Goal: Task Accomplishment & Management: Complete application form

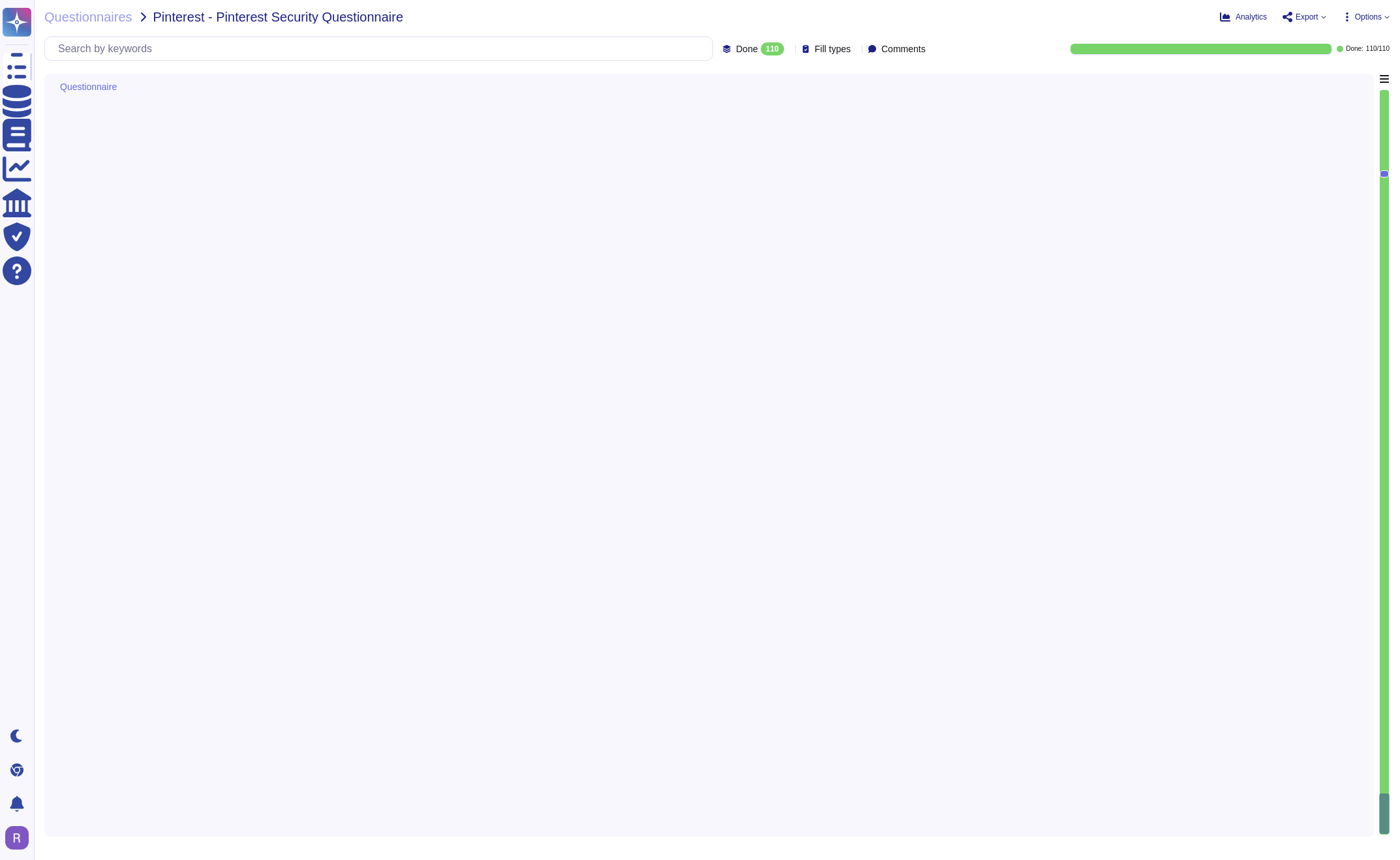
type textarea "Yes, business recovery and contingency plans are reviewed and tested on an annu…"
type textarea "Backup data is encrypted. The strength of the encryption is AES-256, managed by…"
type textarea "Yes, services are architected for high availability. All services are deployed …"
type textarea "Cloud Infrastructure: - Description: While we operate on a multi-cloud framewor…"
type textarea "Critical vulnerabilities are picked up and put into the current development spr…"
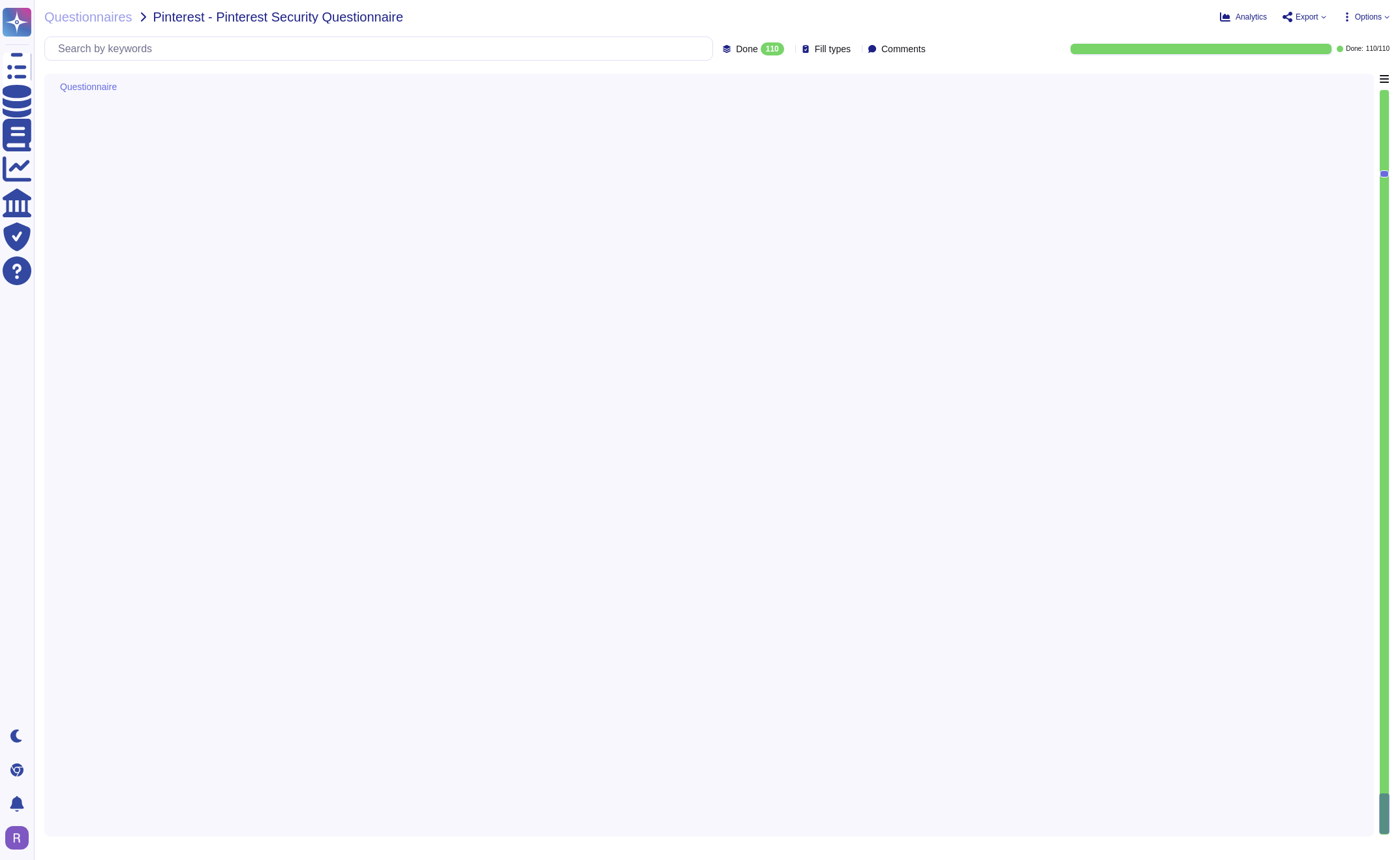
type textarea "Yes, our organization has continuous monitoring tools in place. We utilize an I…"
type textarea "Critical vulnerabilities are picked up and put into the current development spr…"
type textarea "N/A"
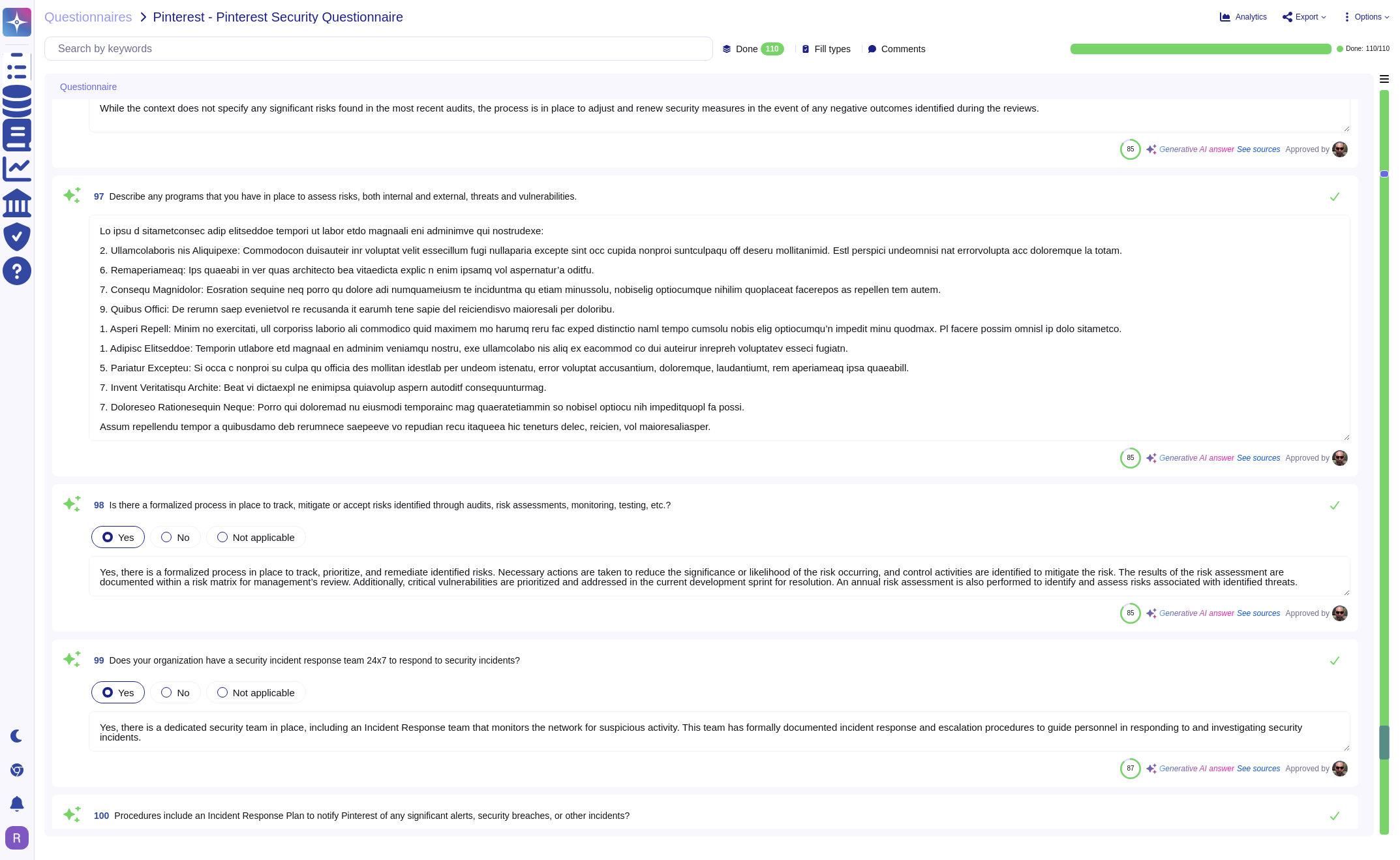
type textarea "Lo ips dolor sita consectetur ad eli seddoeius temporincidid ut la etdolorem al…"
type textarea "Internal security audits are conducted regularly to identify and rectify potent…"
type textarea "Lo ipsu d sitametconsec adip elitseddoe tempori ut labor etdo magnaali eni admi…"
type textarea "Yes, there is a formalized process in place to track, prioritize, and remediate…"
type textarea "Yes, there is a dedicated security team in place, including an Incident Respons…"
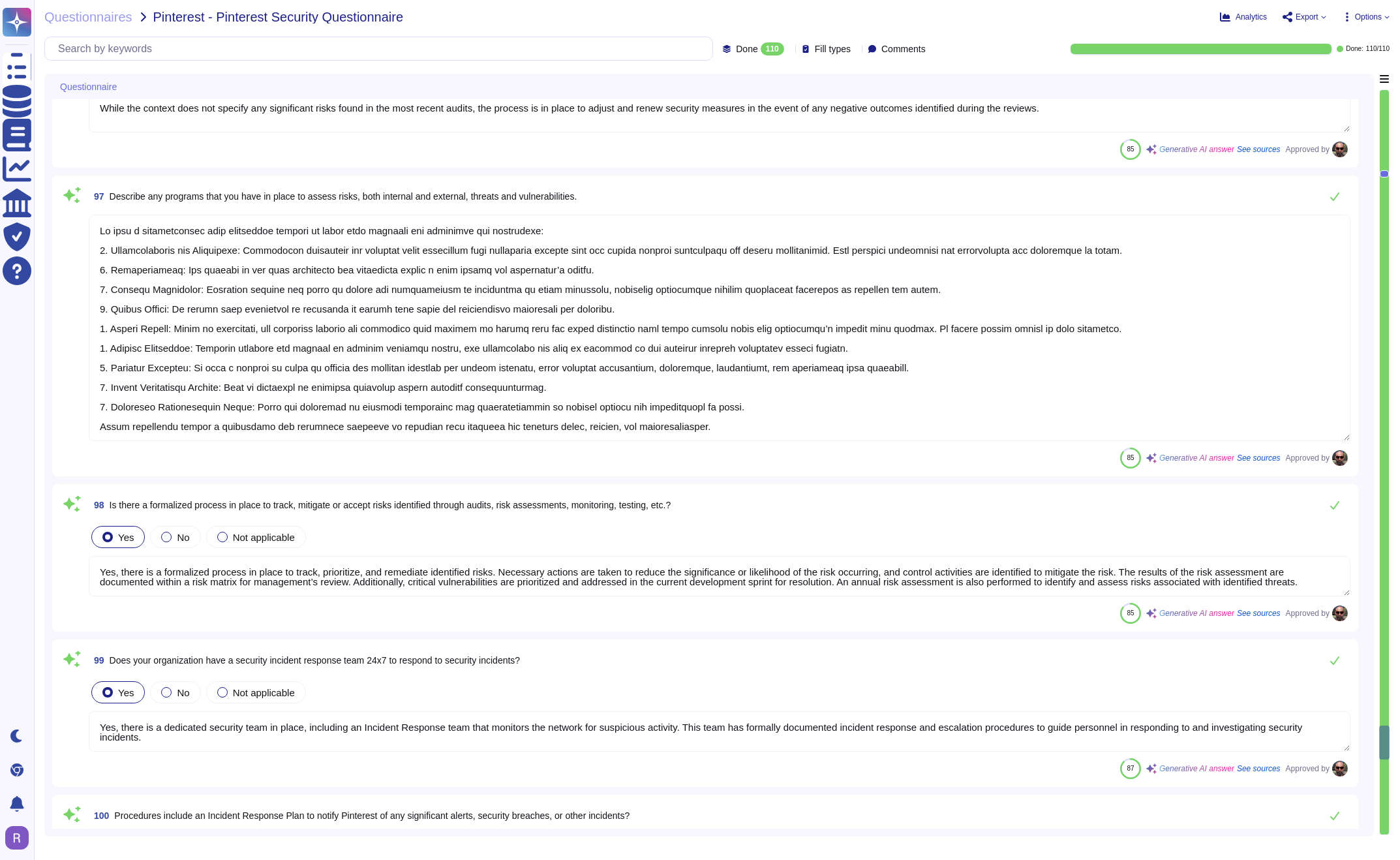
type textarea "Incident Response tvScientific monitors the network for suspicious activity and…"
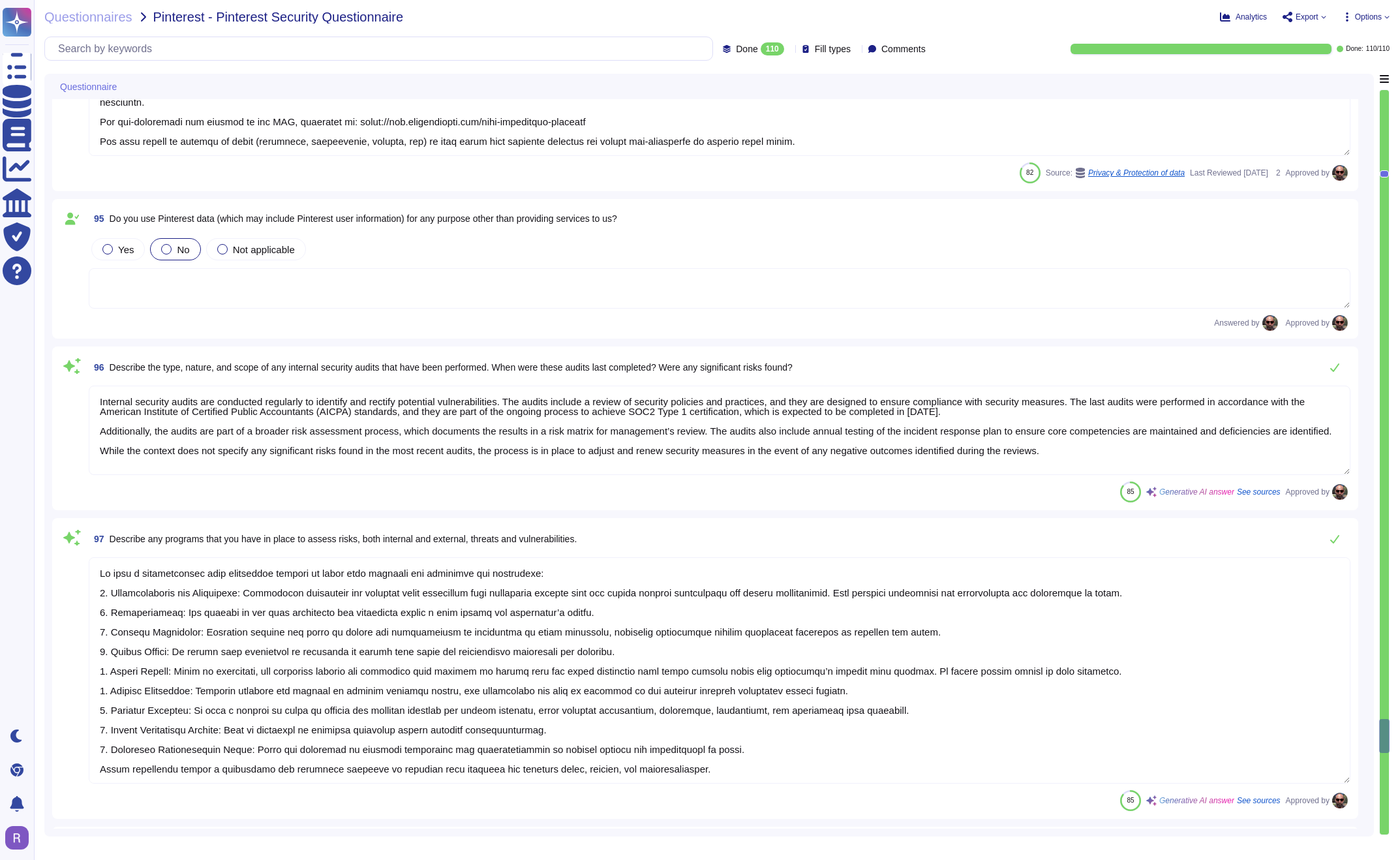
type textarea "[EMAIL_ADDRESS][DOMAIN_NAME]"
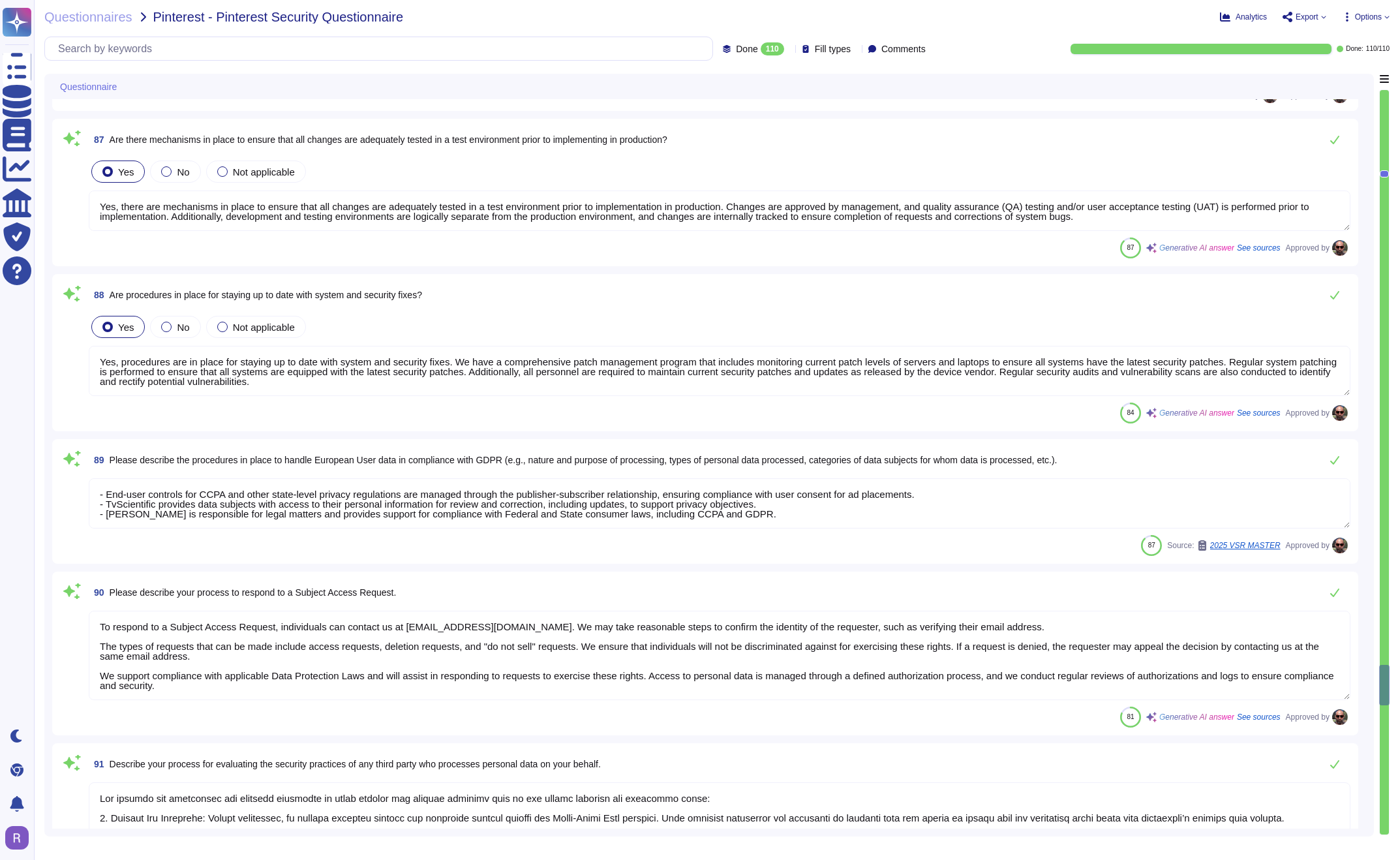
type textarea "After changes are initiated, they go through a review process to establish just…"
type textarea "Yes, there are mechanisms in place to ensure that all changes are adequately te…"
type textarea "Yes, procedures are in place for staying up to date with system and security fi…"
type textarea "- End-user controls for CCPA and other state-level privacy regulations are mana…"
type textarea "To respond to a Subject Access Request, individuals can contact us at [EMAIL_AD…"
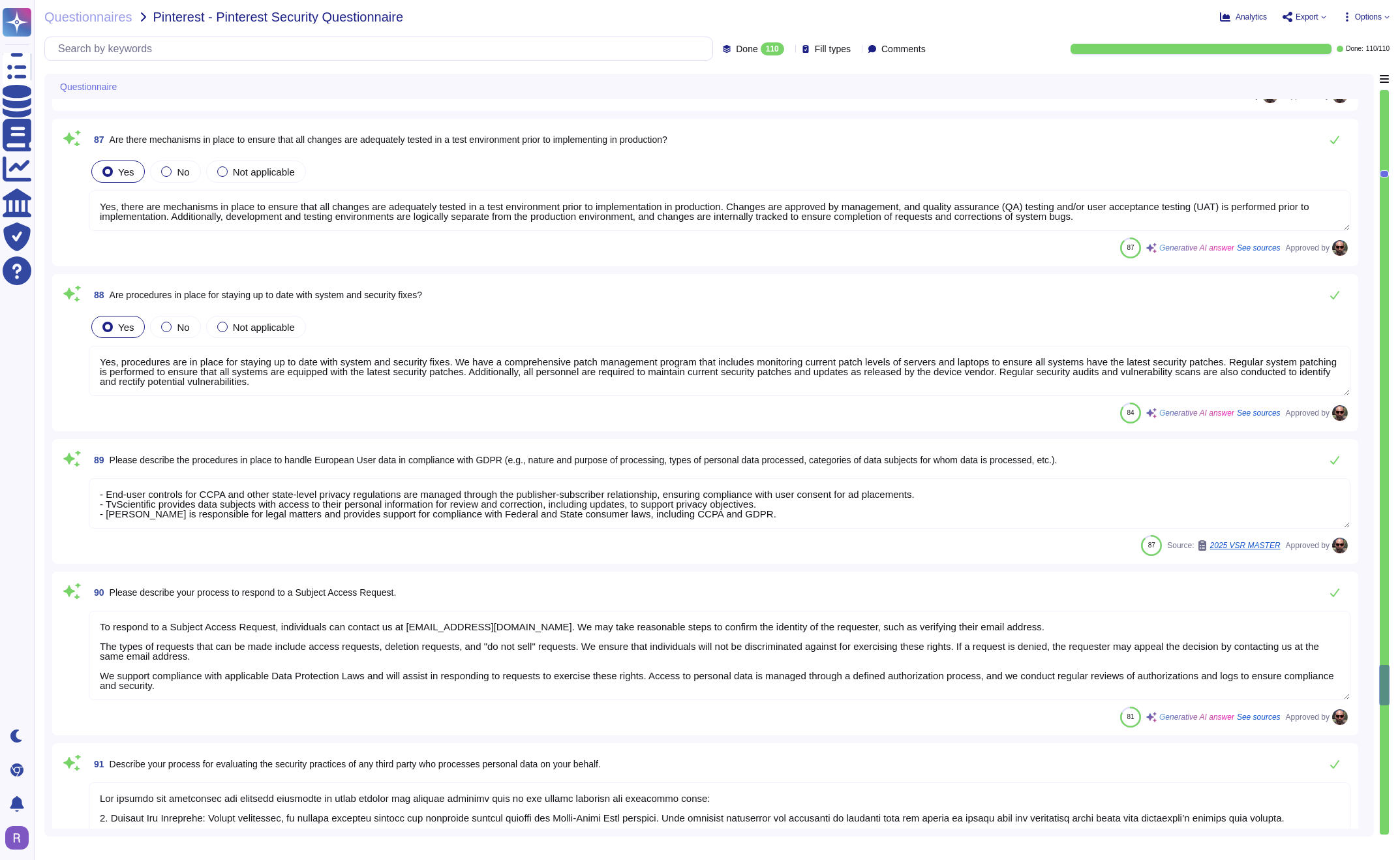
type textarea "Lor ipsumdo sit ametconsec adi elitsedd eiusmodte in utlab etdolor mag aliquae …"
type textarea "TvScientific supports compliance with Federal and State consumer laws, includin…"
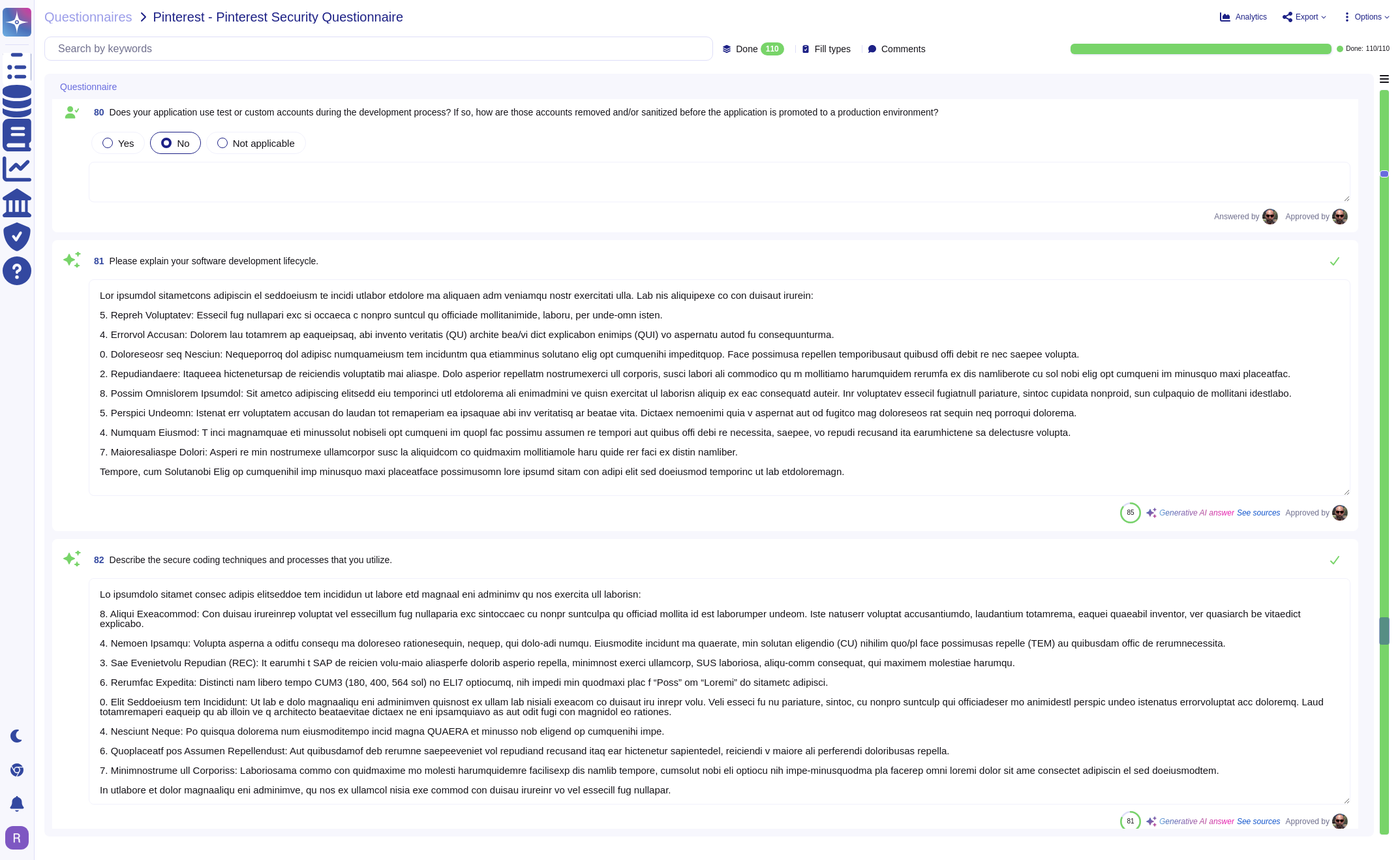
type textarea "Password reset authority is restricted to authorized personnel. Specifically, b…"
type textarea "Our software development lifecycle is structured to ensure quality delivery of …"
type textarea "Lo ipsumdolo sitamet consec adipis elitseddoe tem incididun ut labore etd magna…"
type textarea "A web application firewall (WAF) is implemented to provide real-time protection…"
type textarea "Our organization espouses the principles of OWASP; however, we do not specifica…"
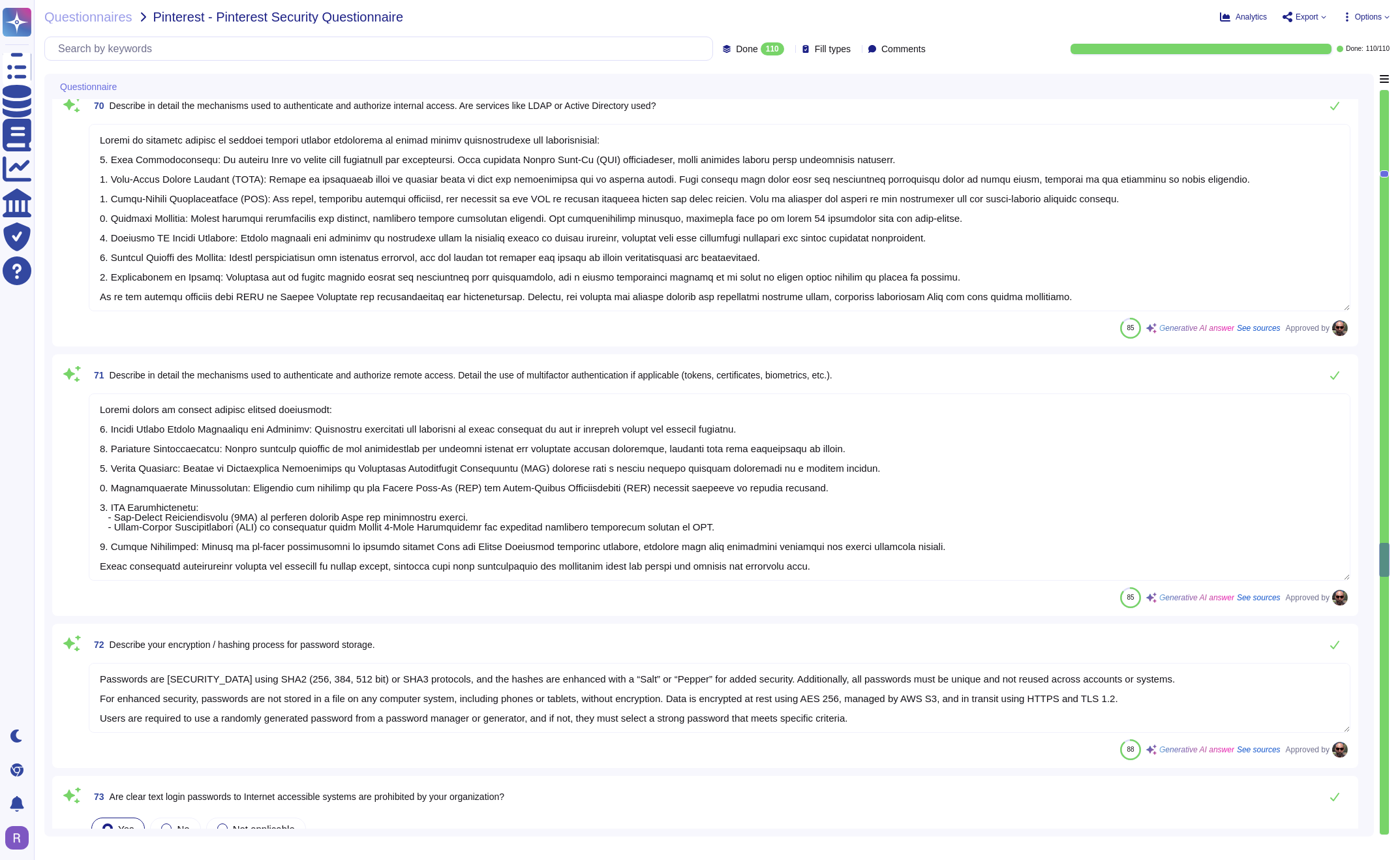
type textarea "Initial or default passwords are [SECURITY_DATA] to staff and customers in a se…"
type textarea "A user's identity is verified prior to resetting a password by requiring anothe…"
type textarea "Okta authentication is utilized to manage user access. Strong passwords and MFA…"
type textarea "Yes, 2-Factor Authentication (2FA) is utilized by our company, specifically thr…"
type textarea "Access to internal systems is managed through several mechanisms to ensure secu…"
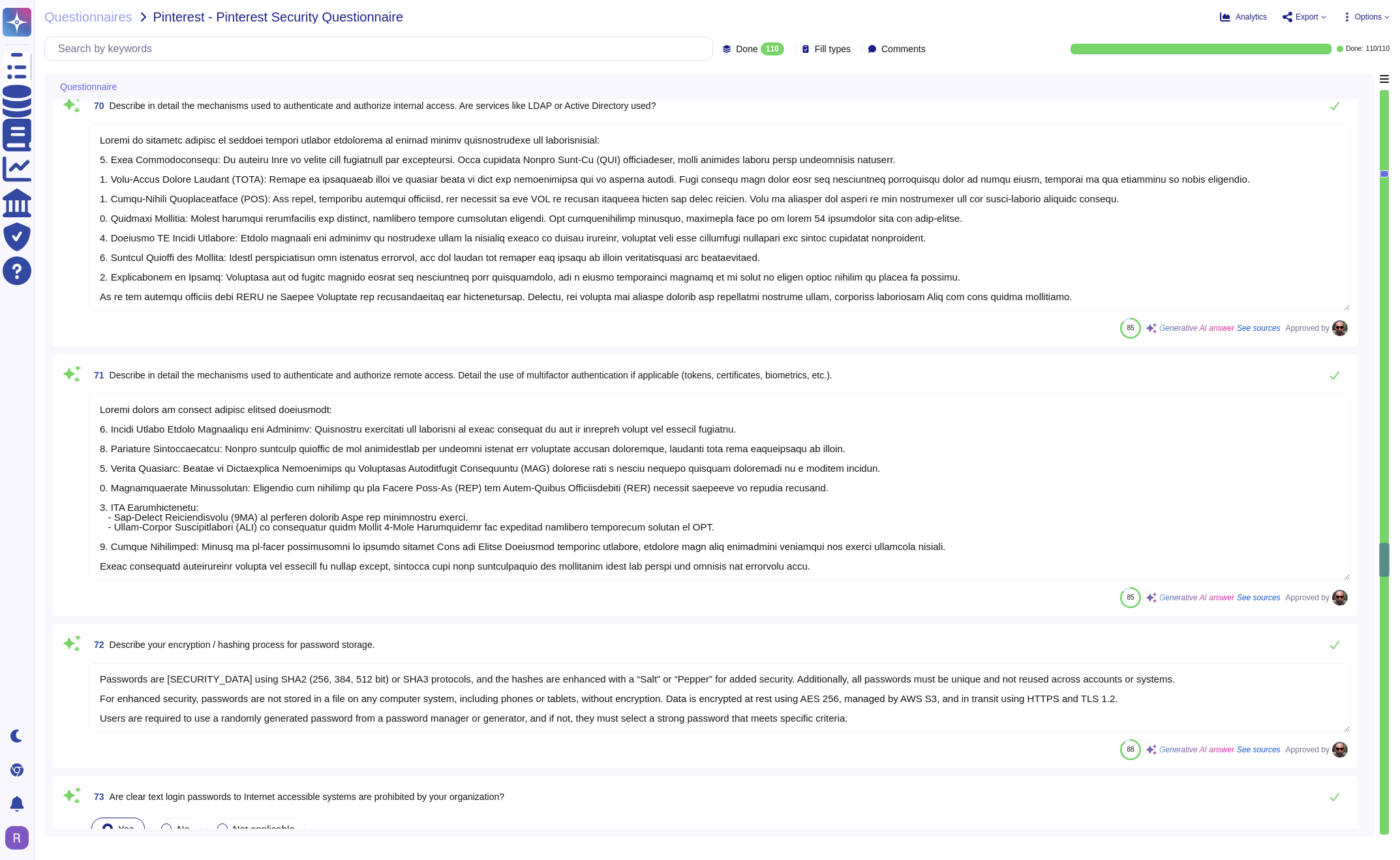
type textarea "Remote access is secured through several mechanisms: 1. Secure Remote Access Pr…"
type textarea "Passwords are [SECURITY_DATA] using SHA2 (256, 384, 512 bit) or SHA3 protocols,…"
type textarea "Password are [SECURITY_DATA] with SHA2 (256, 384, 512 bit) or SHA3 protocols. H…"
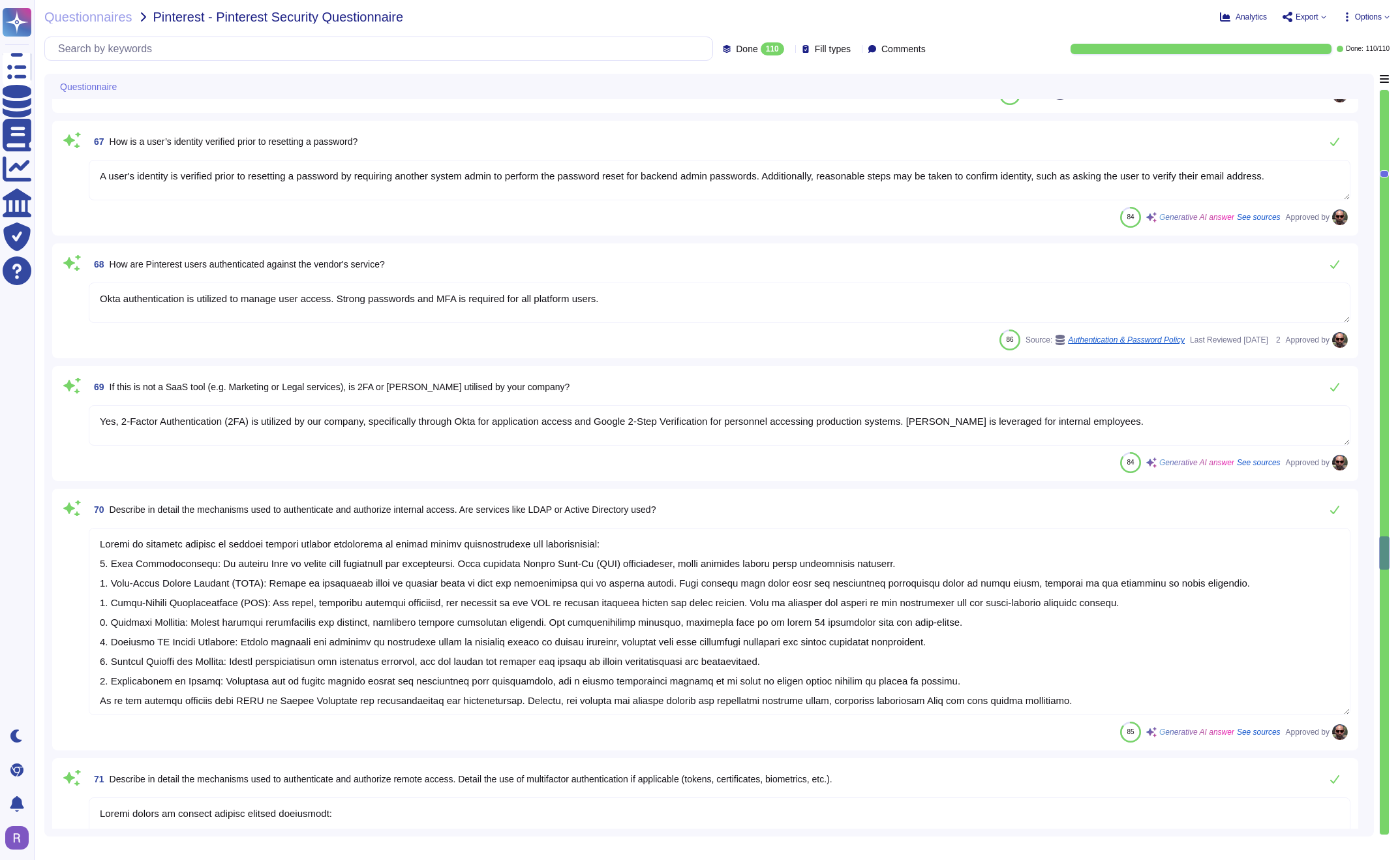
type textarea "The requirements for passwords on systems holding, processing, or transporting …"
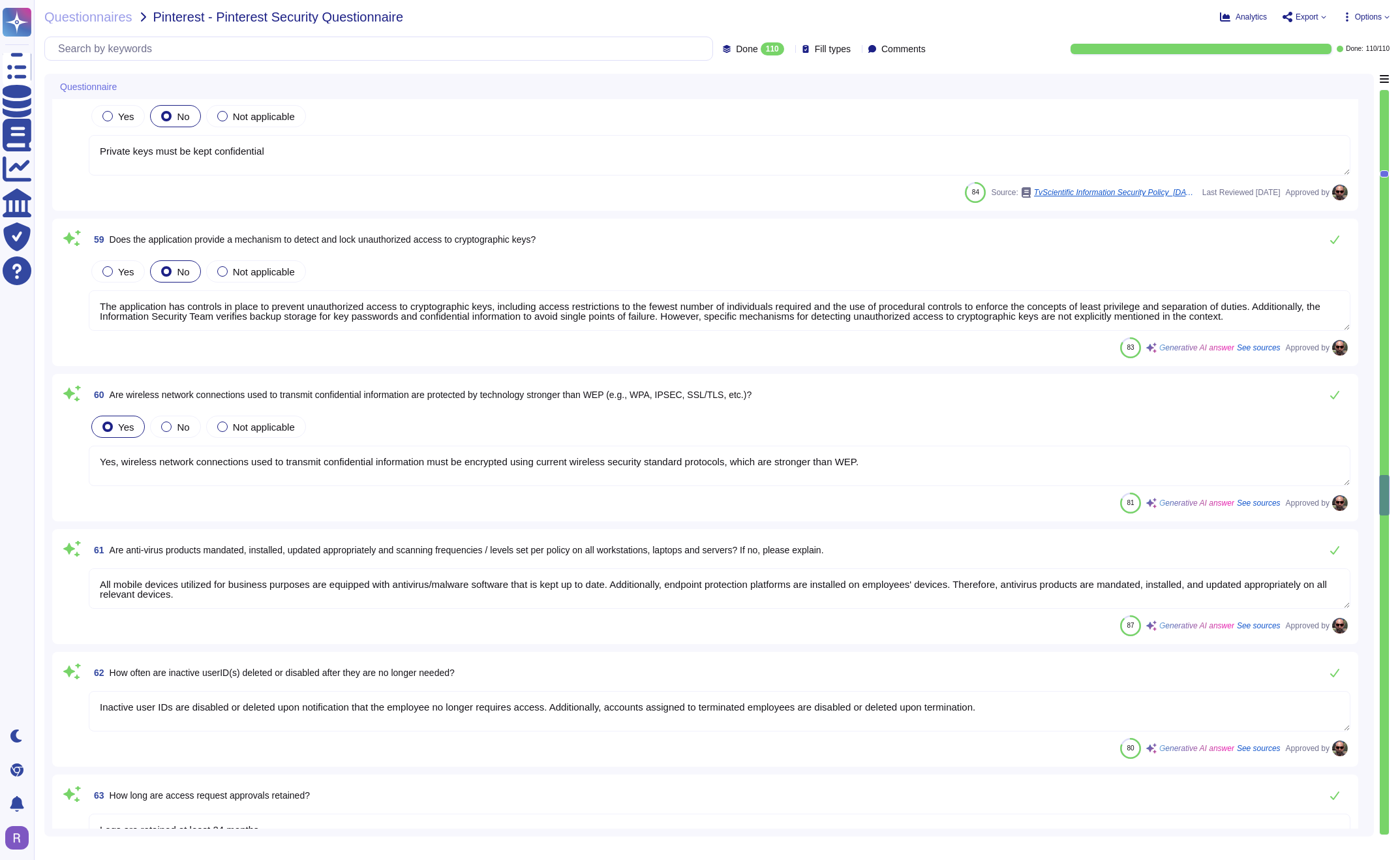
type textarea "Access to audit trails is controlled through the definition of access authoriza…"
type textarea "Private keys must be kept confidential"
type textarea "The application has controls in place to prevent unauthorized access to cryptog…"
type textarea "Yes, wireless network connections used to transmit confidential information mus…"
type textarea "All mobile devices utilized for business purposes are equipped with antivirus/m…"
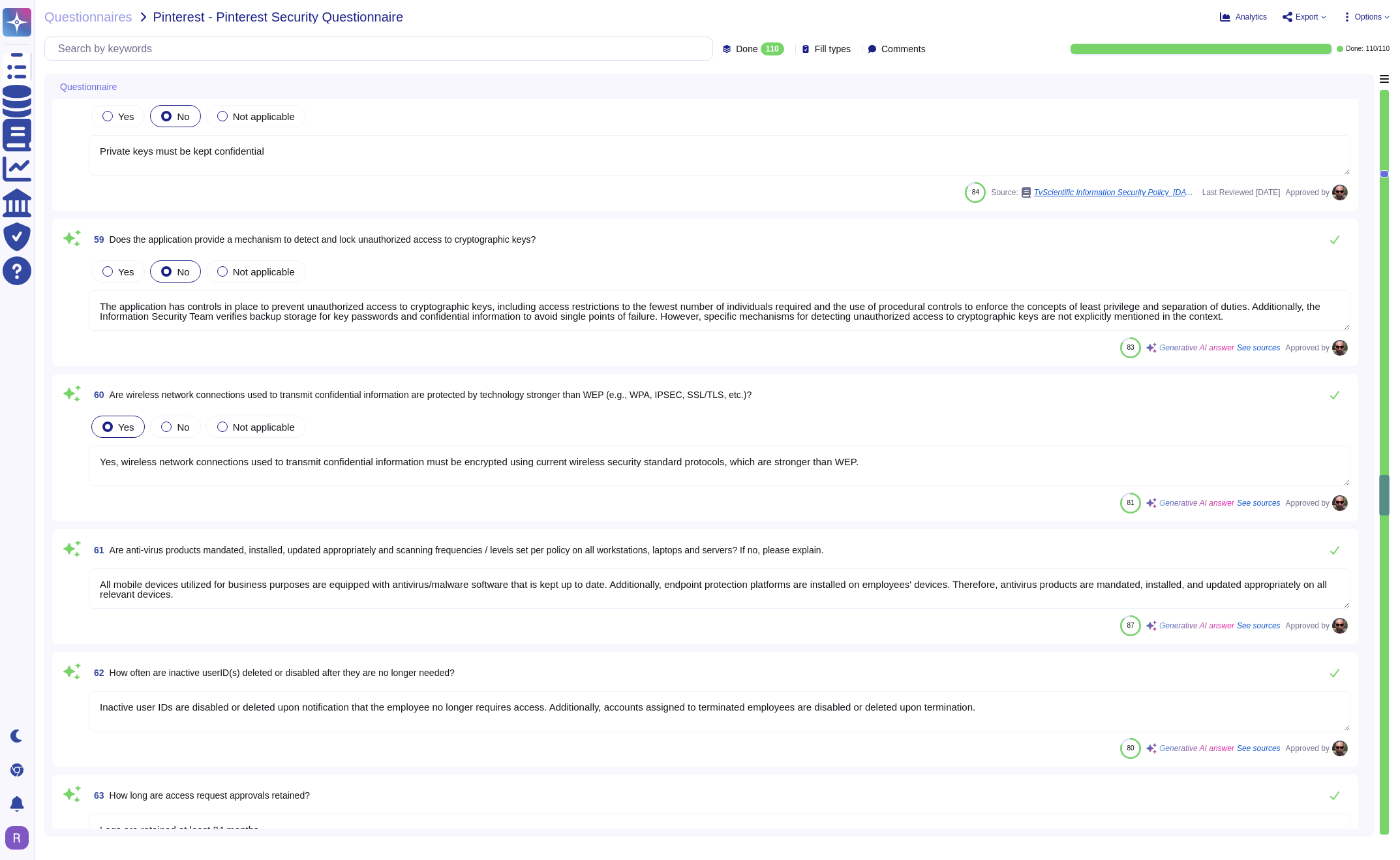
type textarea "Inactive user IDs are disabled or deleted upon notification that the employee n…"
type textarea "Logs are retained at least 24 months"
type textarea "Privileged user access rights are reviewed periodically, as indicated by the me…"
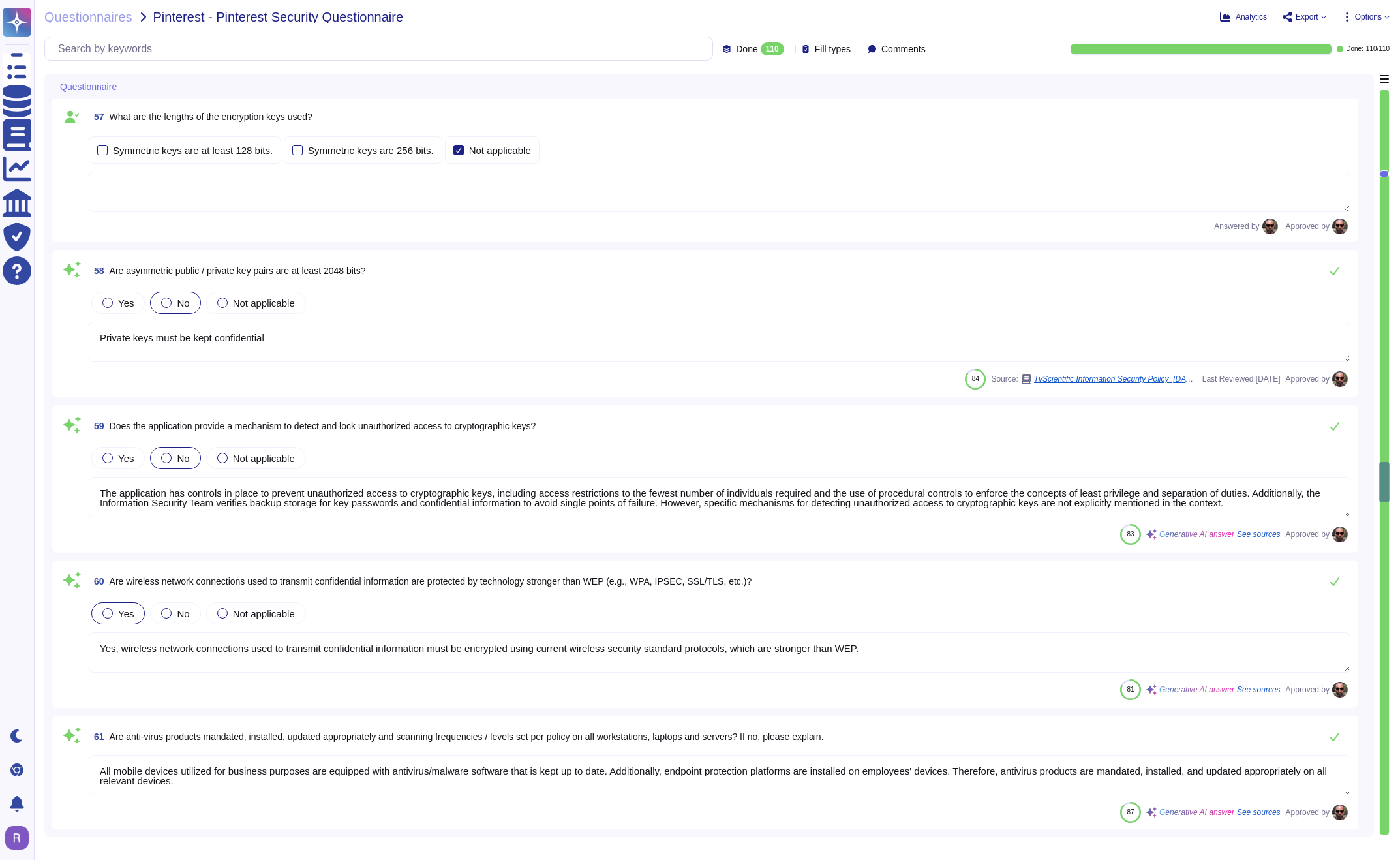
type textarea "Controls over security prevent or detect the breakdown and circumvention of seg…"
type textarea "All administrative and security activities, as well as access to confidential d…"
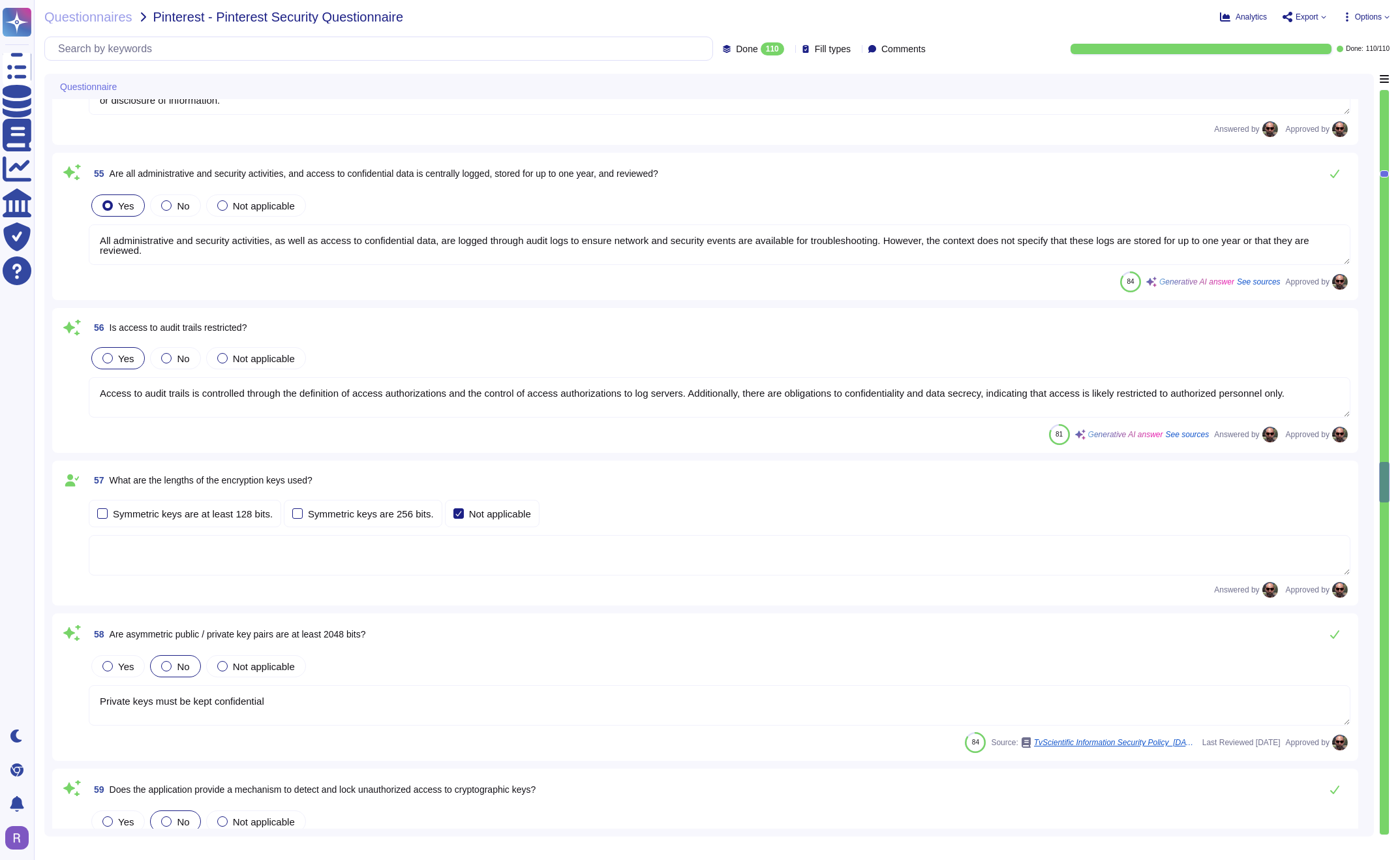
scroll to position [8630, 0]
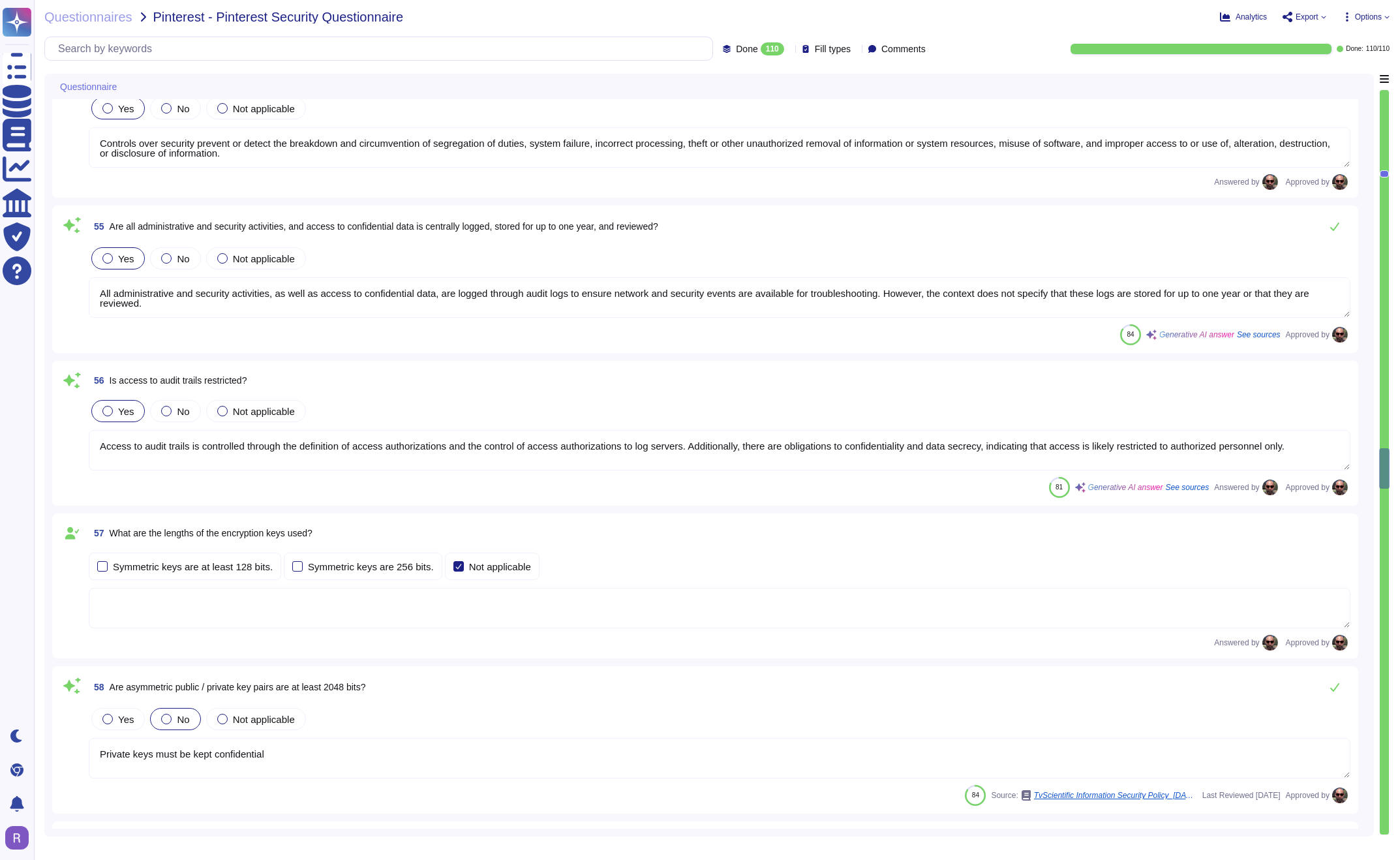
type textarea "Data exchange via https connection for advertising opportunities from supply-si…"
type textarea "Yes, sensitive data assets are encrypted both at rest and in transit. - For dat…"
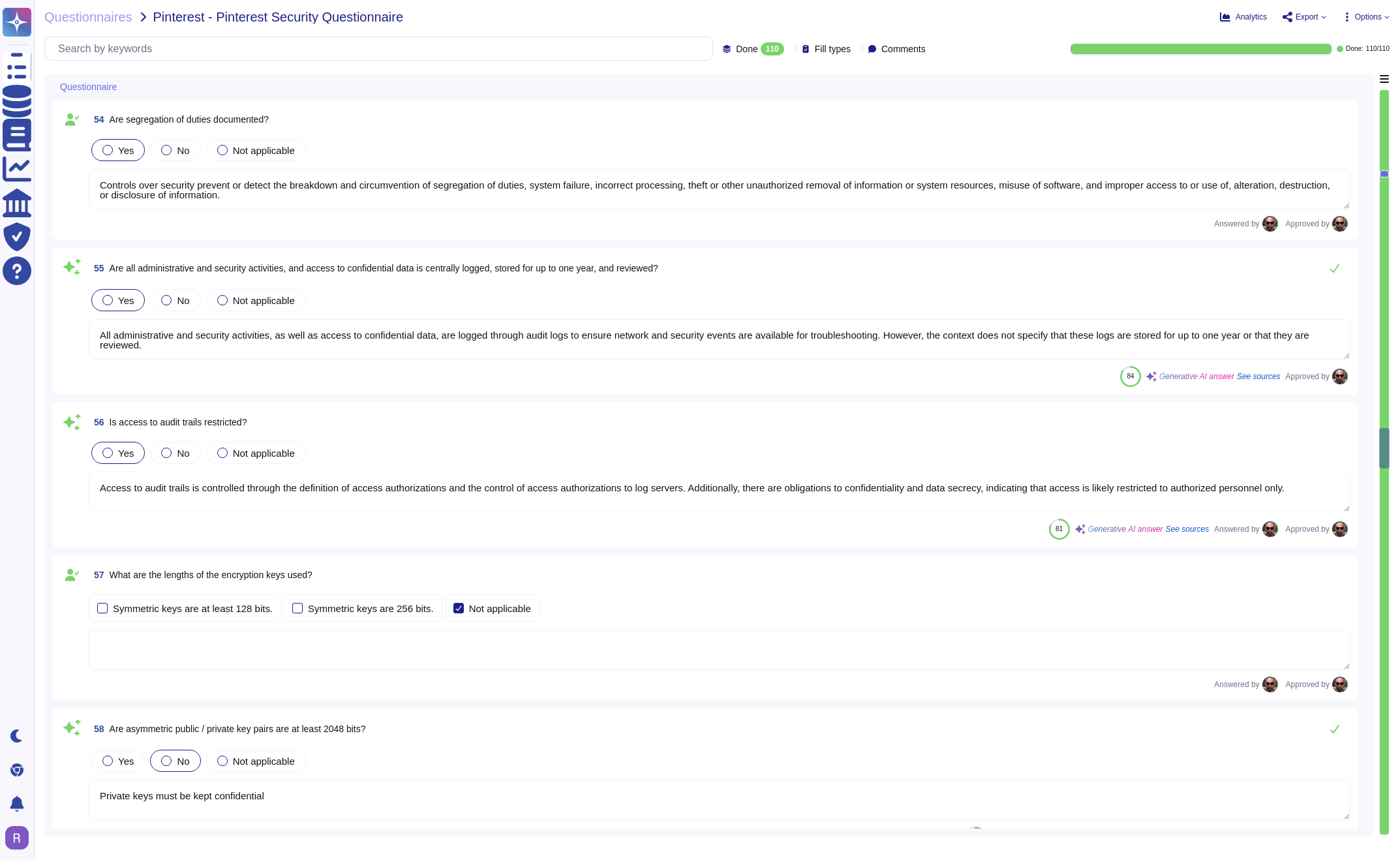
type textarea "Strong cryptography and security protocols are used to safeguard Confidential I…"
type textarea "Conﬁdential Information or PII transmitted in email messages are to be encrypte…"
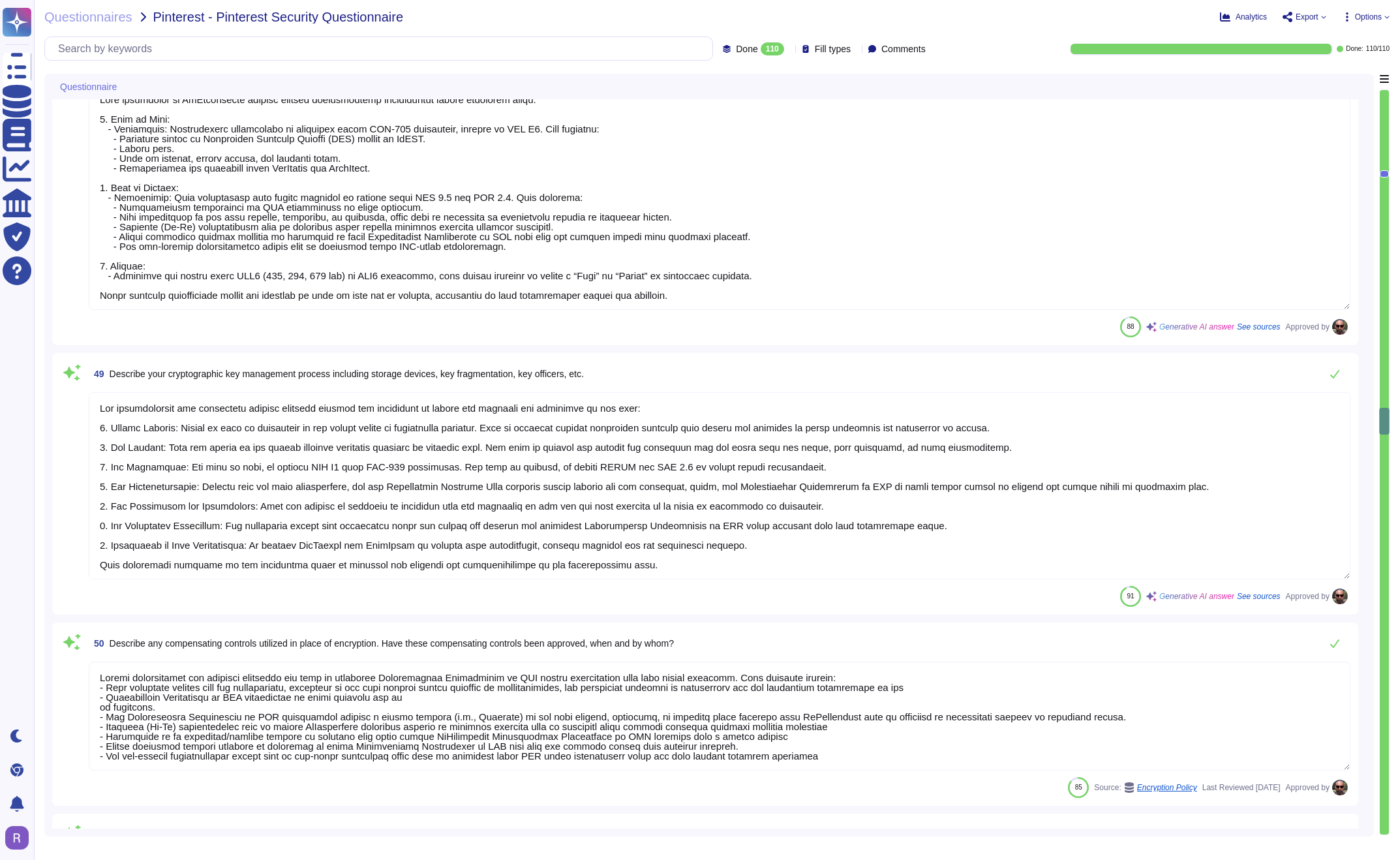
type textarea "The Information Security Team is responsible for managing the devices utilized …"
type textarea "Data protection at TvScientific employs various cryptographic technologies acro…"
type textarea "Our cryptographic key management process includes several key components to ens…"
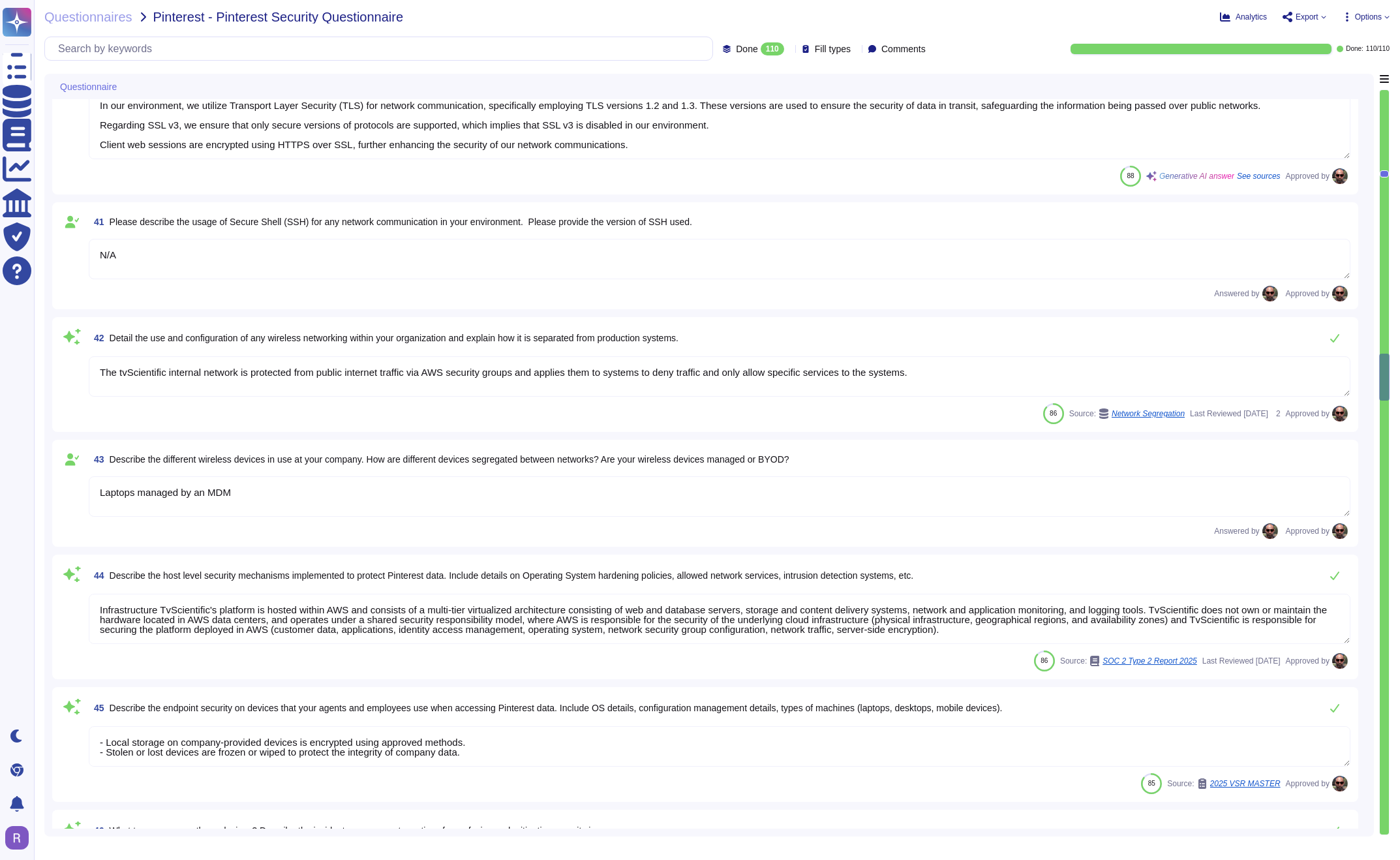
type textarea "A network diagram is maintained that defines segmentation boundaries and commun…"
type textarea "HTTPS via web image pixel query string parameters"
type textarea "In our environment, we utilize Transport Layer Security (TLS) for network commu…"
type textarea "N/A"
type textarea "The tvScientific internal network is protected from public internet traffic via…"
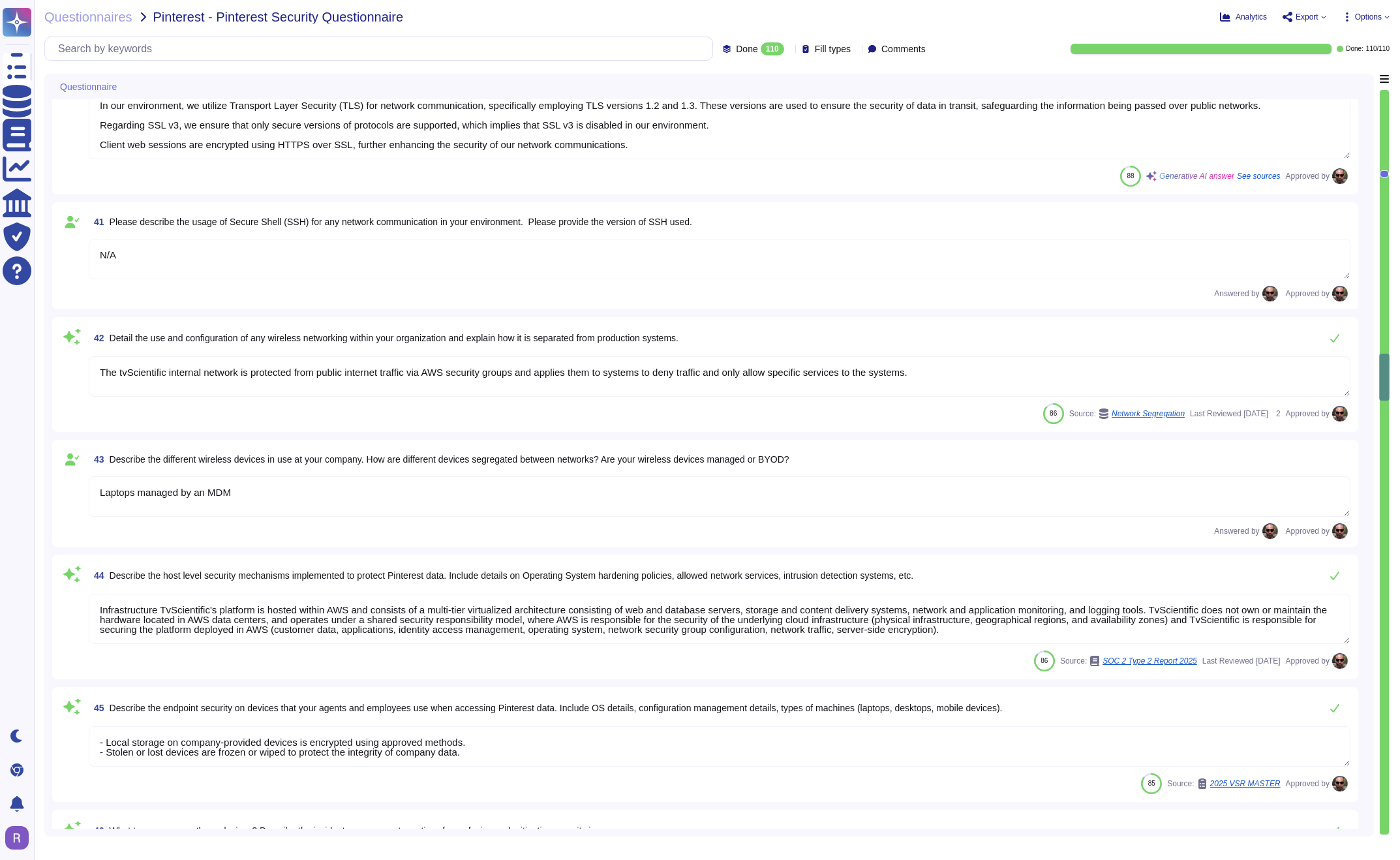
type textarea "Laptops managed by an MDM"
type textarea "Infrastructure TvScientific's platform is hosted within AWS and consists of a m…"
type textarea "- Local storage on company-provided devices is encrypted using approved methods…"
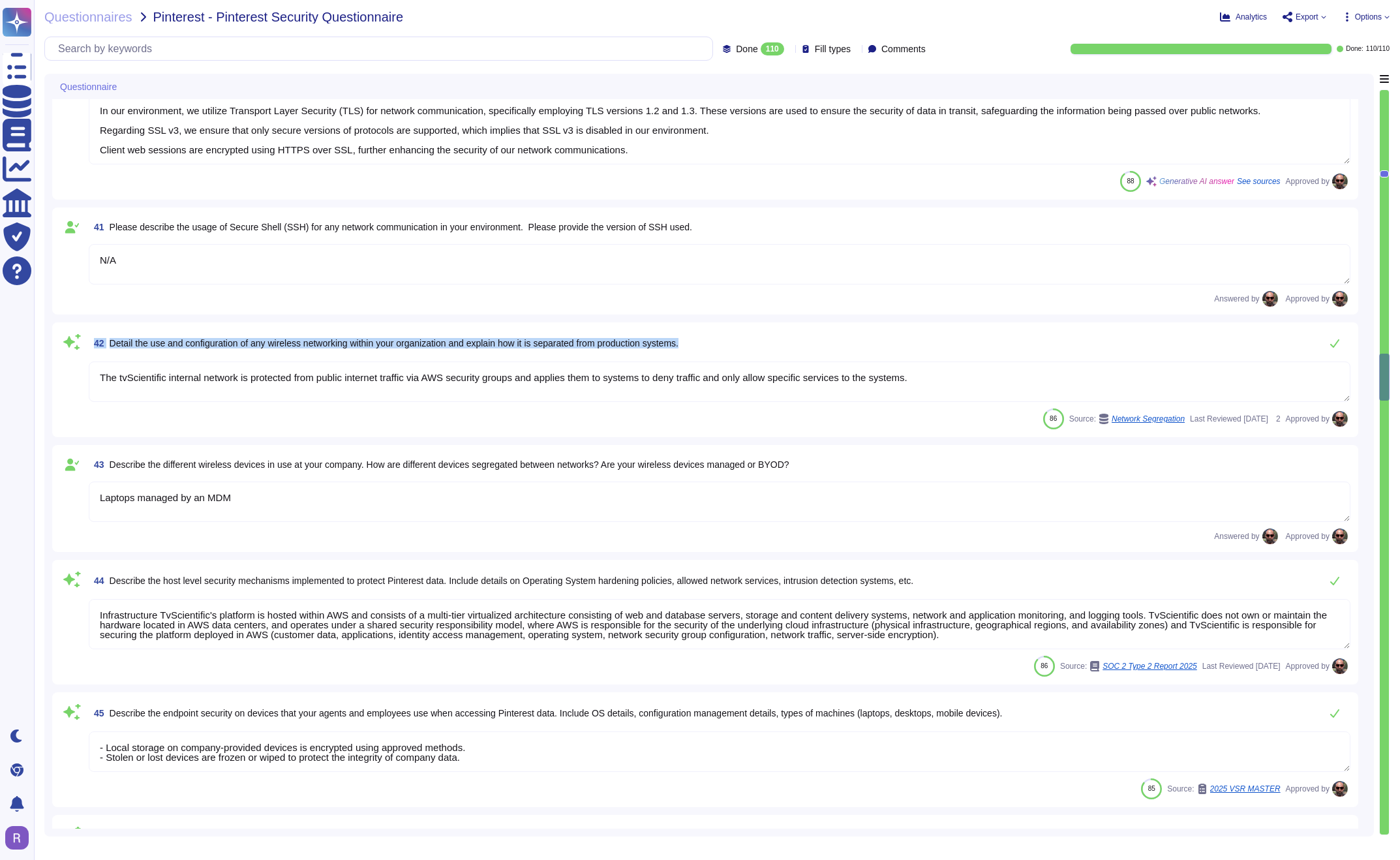
drag, startPoint x: 94, startPoint y: 343, endPoint x: 768, endPoint y: 342, distance: 674.0
click at [768, 342] on div "42 Detail the use and configuration of any wireless networking within your orga…" at bounding box center [720, 343] width 1262 height 26
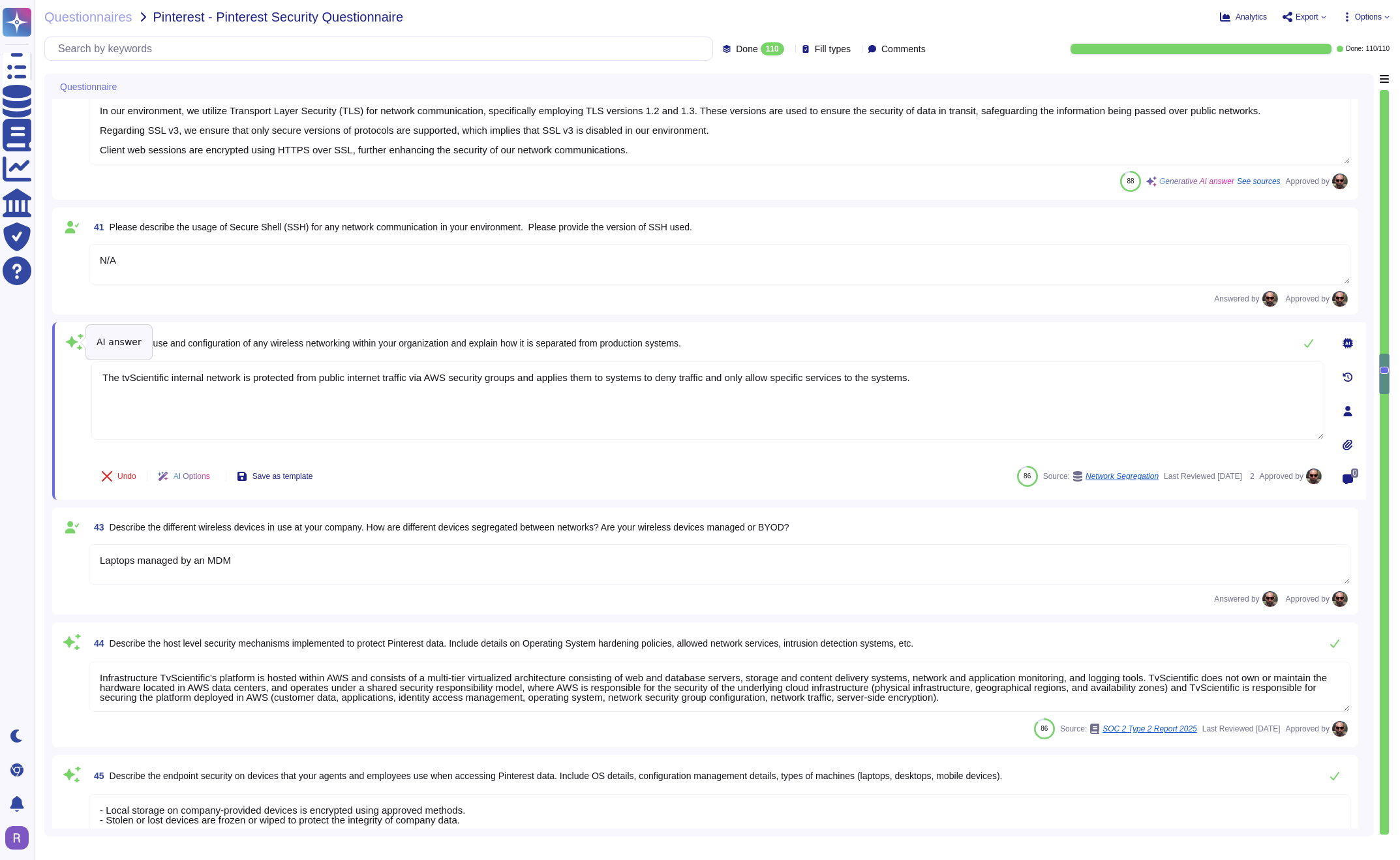
drag, startPoint x: 766, startPoint y: 338, endPoint x: 69, endPoint y: 346, distance: 697.0
click at [69, 346] on div "42 Detail the use and configuration of any wireless networking within your orga…" at bounding box center [694, 411] width 1262 height 162
drag, startPoint x: 763, startPoint y: 337, endPoint x: 240, endPoint y: 349, distance: 523.1
click at [240, 349] on div "42 Detail the use and configuration of any wireless networking within your orga…" at bounding box center [708, 343] width 1233 height 26
copy span "Detail the use and configuration of any wireless networking within your organiz…"
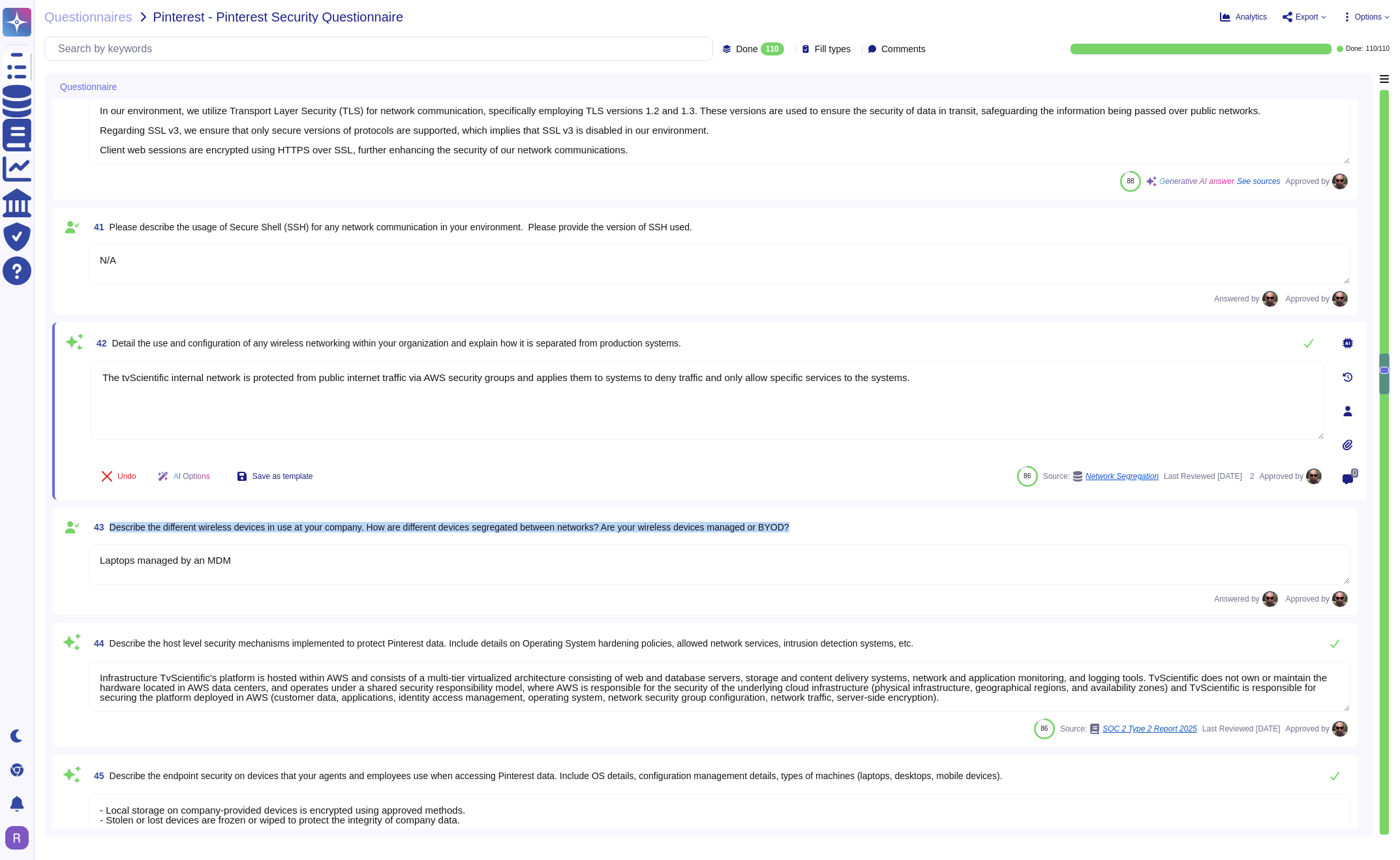
drag, startPoint x: 816, startPoint y: 530, endPoint x: 114, endPoint y: 531, distance: 702.0
click at [114, 531] on div "43 Describe the different wireless devices in use at your company. How are diff…" at bounding box center [720, 527] width 1262 height 24
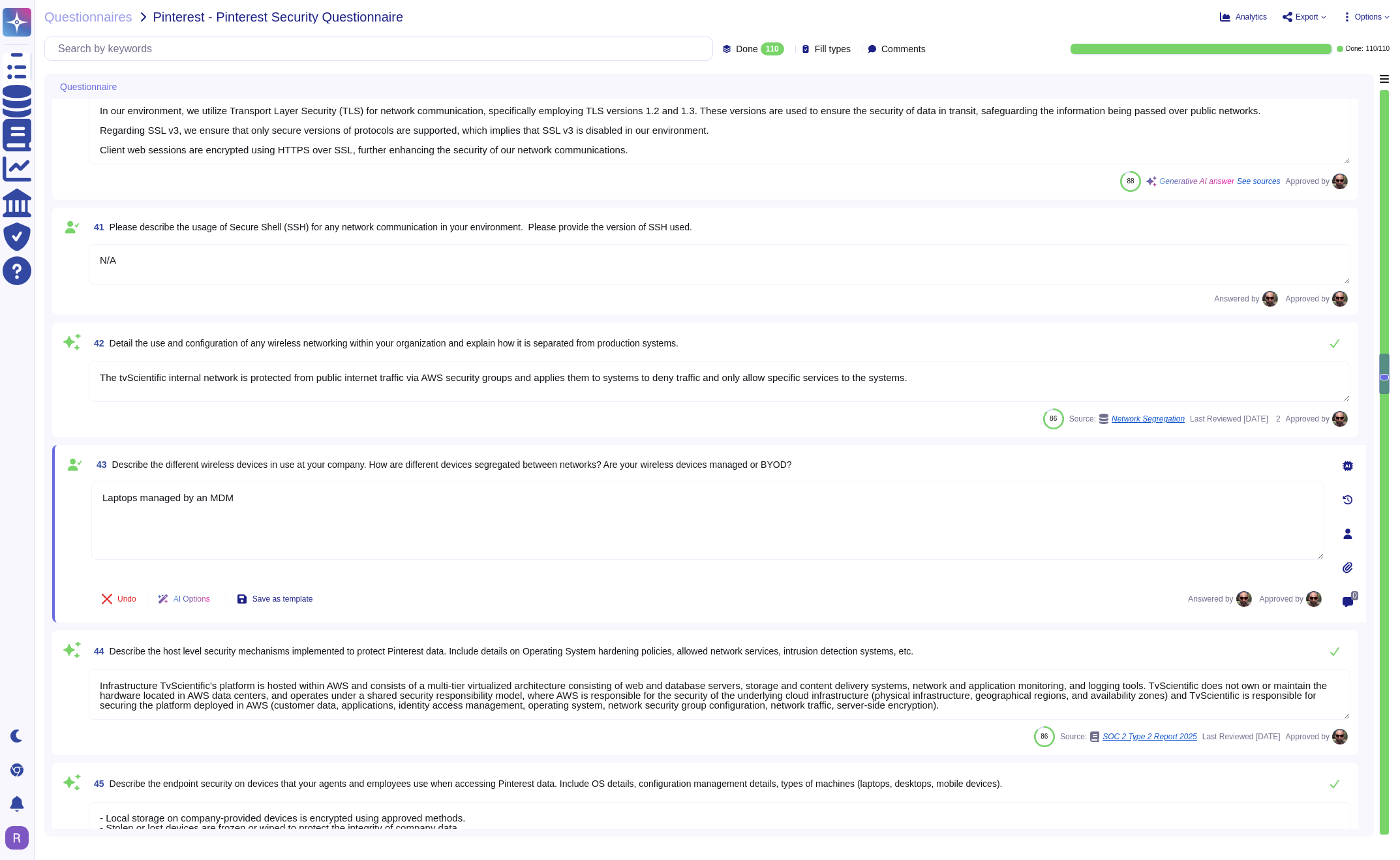
click at [137, 460] on span "Describe the different wireless devices in use at your company. How are differe…" at bounding box center [452, 464] width 679 height 10
click at [136, 464] on span "Describe the different wireless devices in use at your company. How are differe…" at bounding box center [452, 464] width 679 height 10
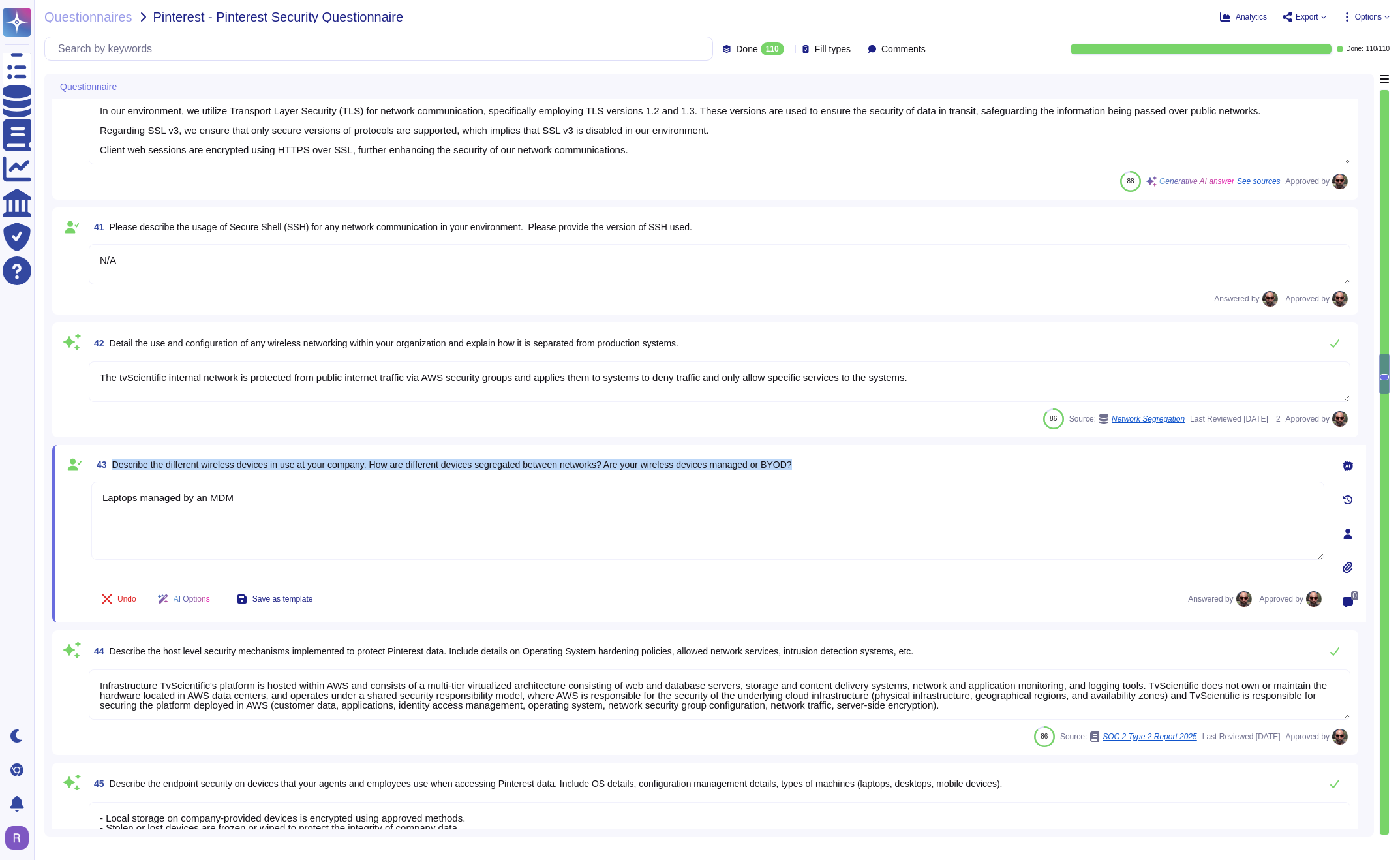
drag, startPoint x: 136, startPoint y: 464, endPoint x: 826, endPoint y: 468, distance: 690.0
click at [792, 468] on span "Describe the different wireless devices in use at your company. How are differe…" at bounding box center [452, 464] width 679 height 10
copy span "Describe the different wireless devices in use at your company. How are differe…"
